Goal: Task Accomplishment & Management: Manage account settings

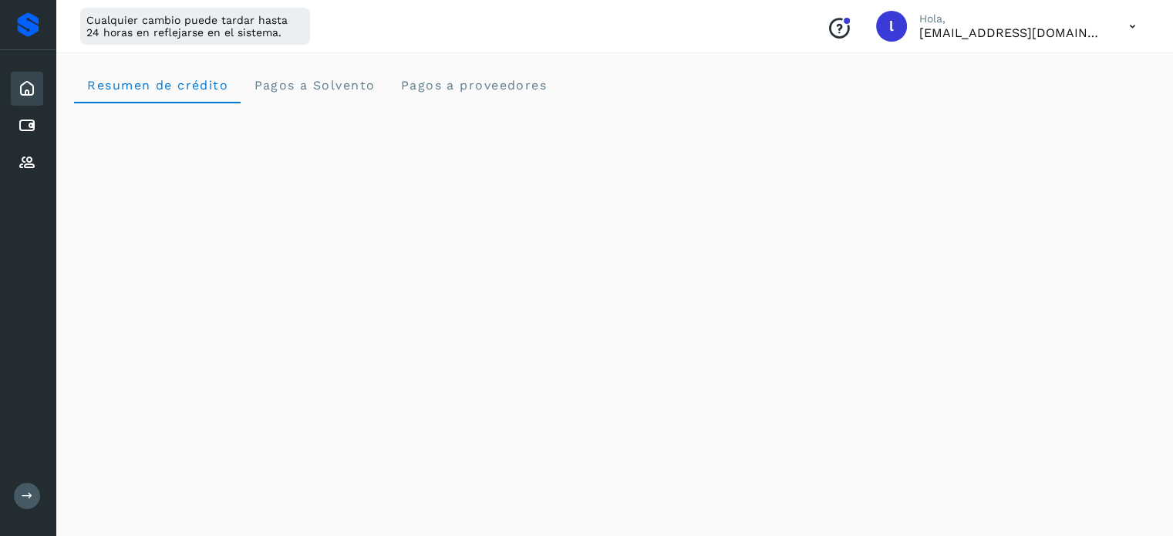
click at [1130, 27] on icon at bounding box center [1133, 27] width 32 height 32
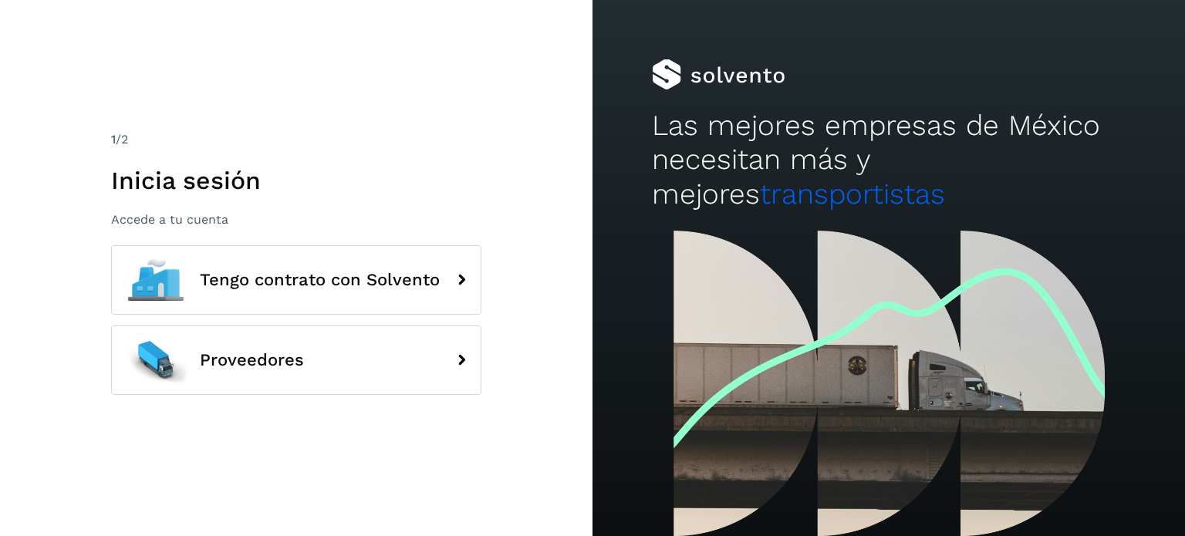
drag, startPoint x: 688, startPoint y: 383, endPoint x: 537, endPoint y: 360, distance: 153.0
click at [741, 433] on div at bounding box center [888, 384] width 592 height 306
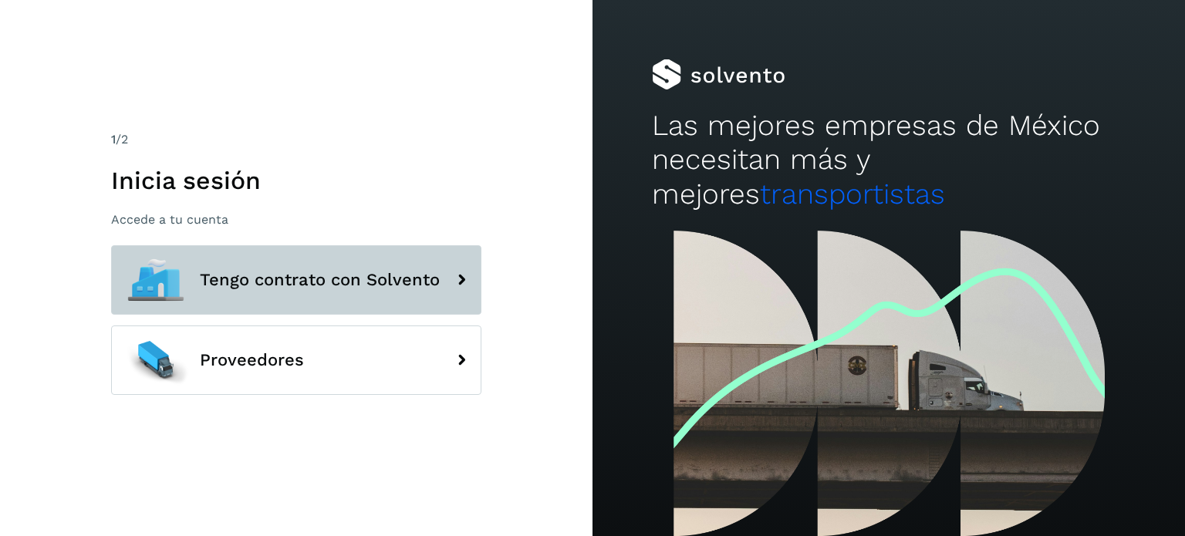
drag, startPoint x: 254, startPoint y: 267, endPoint x: 278, endPoint y: 266, distance: 23.9
click at [255, 267] on button "Tengo contrato con Solvento" at bounding box center [296, 279] width 370 height 69
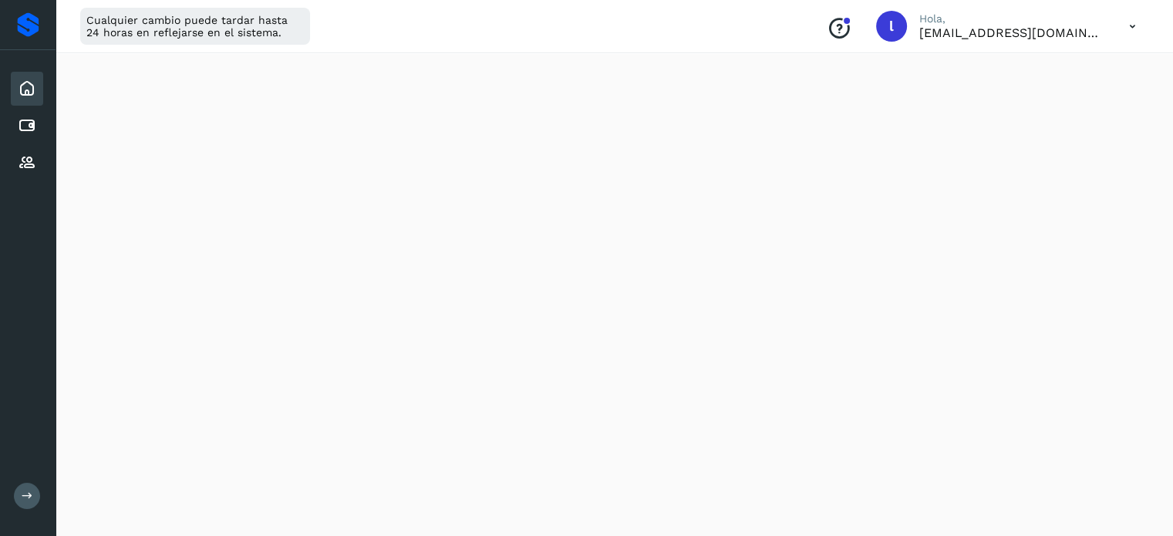
scroll to position [309, 0]
click at [1129, 24] on icon at bounding box center [1133, 27] width 32 height 32
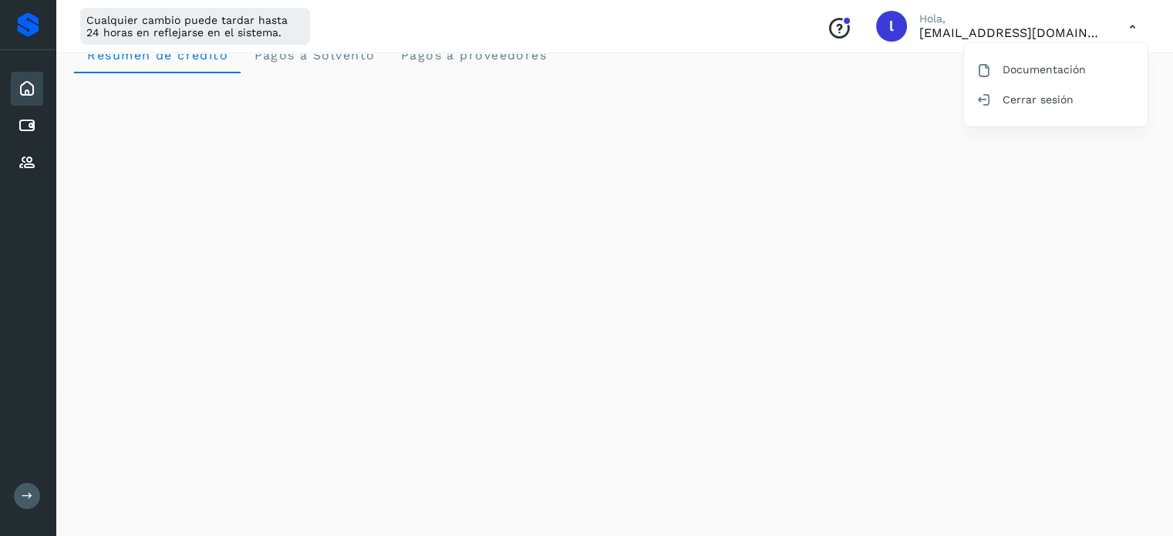
scroll to position [262, 0]
drag, startPoint x: 509, startPoint y: 387, endPoint x: 444, endPoint y: 387, distance: 64.8
click at [444, 387] on div at bounding box center [586, 268] width 1173 height 536
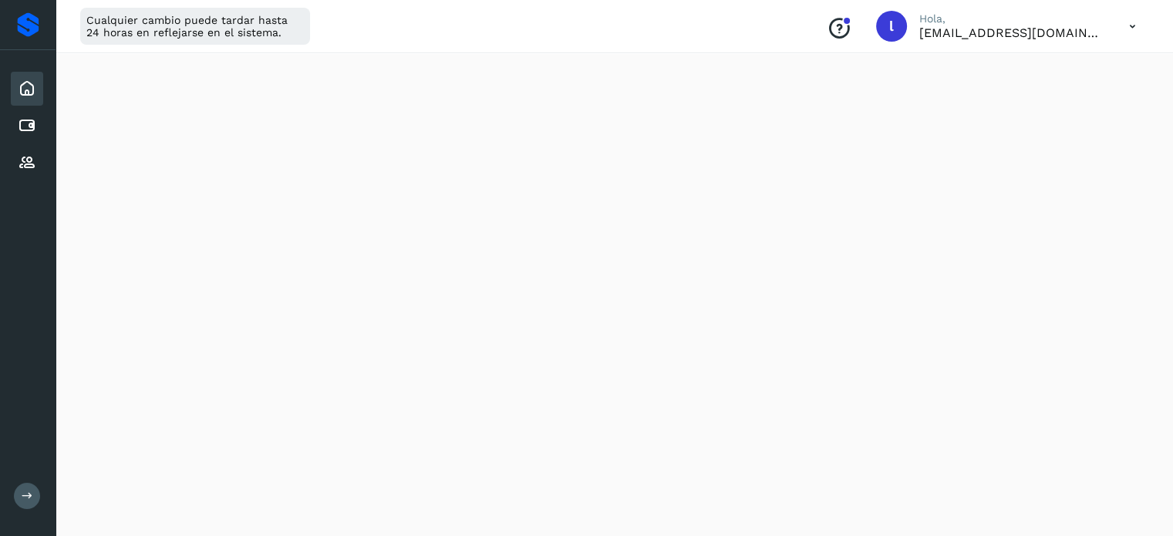
click at [1120, 32] on icon at bounding box center [1133, 27] width 32 height 32
click at [1052, 98] on div "Cerrar sesión" at bounding box center [1056, 99] width 184 height 29
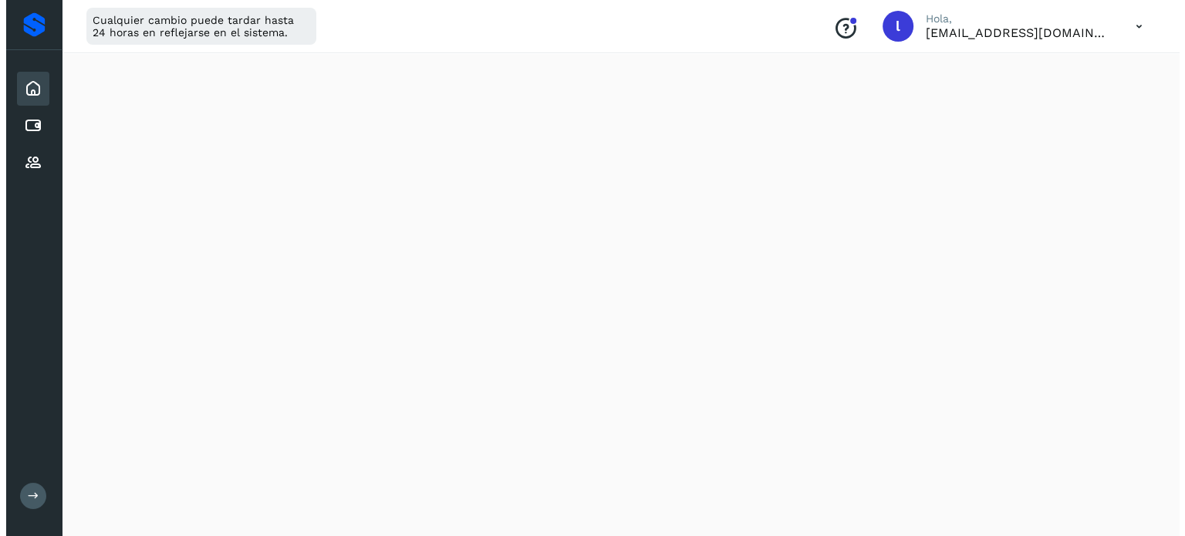
scroll to position [0, 0]
